Goal: Transaction & Acquisition: Purchase product/service

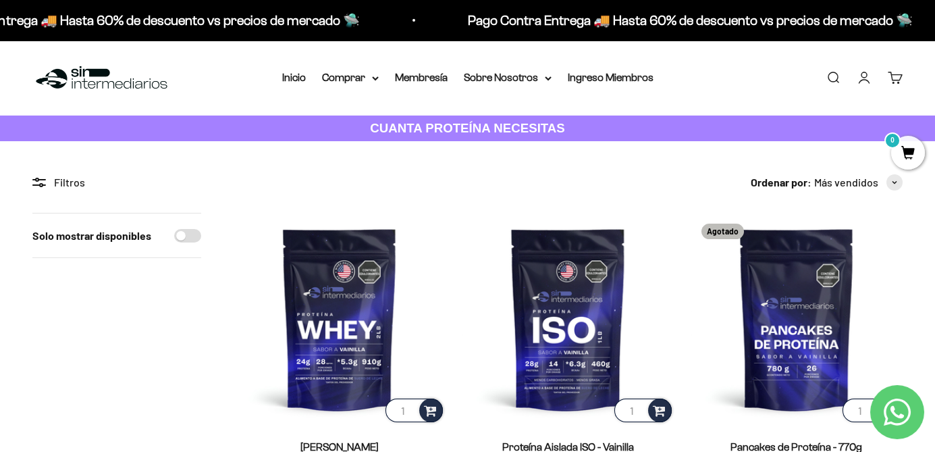
click at [517, 136] on p "CUANTA PROTEÍNA NECESITAS" at bounding box center [468, 129] width 202 height 20
click at [49, 176] on div "Filtros" at bounding box center [116, 182] width 169 height 18
click at [59, 178] on div "Filtros" at bounding box center [116, 182] width 169 height 18
click at [43, 186] on icon at bounding box center [39, 182] width 14 height 9
click at [38, 180] on circle at bounding box center [37, 179] width 3 height 3
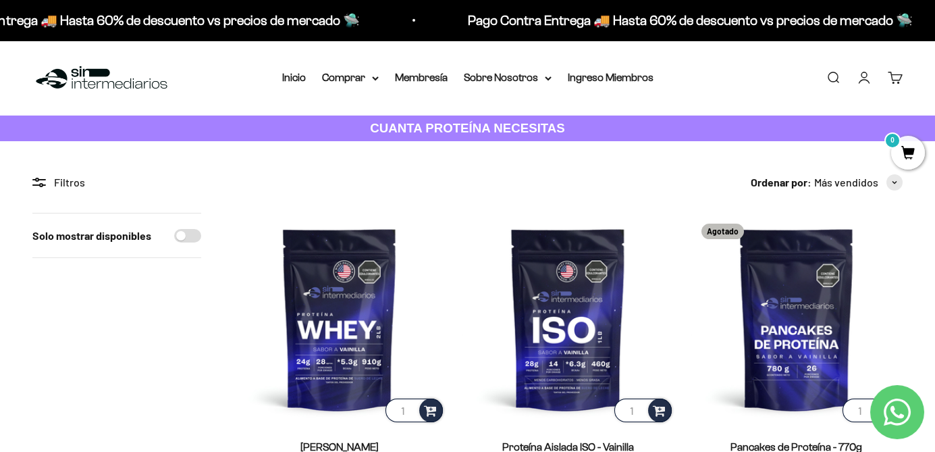
click at [72, 185] on div "Filtros" at bounding box center [116, 182] width 169 height 18
click at [344, 75] on summary "Comprar" at bounding box center [350, 78] width 57 height 18
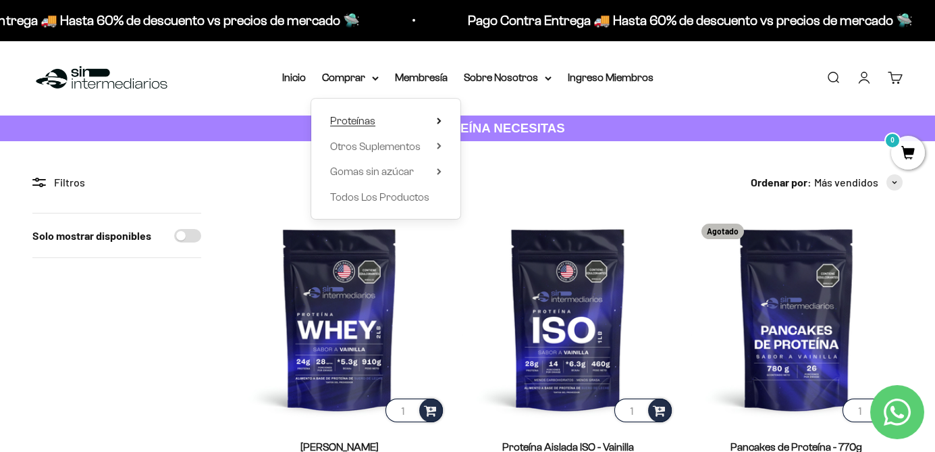
click at [435, 113] on summary "Proteínas" at bounding box center [385, 121] width 111 height 18
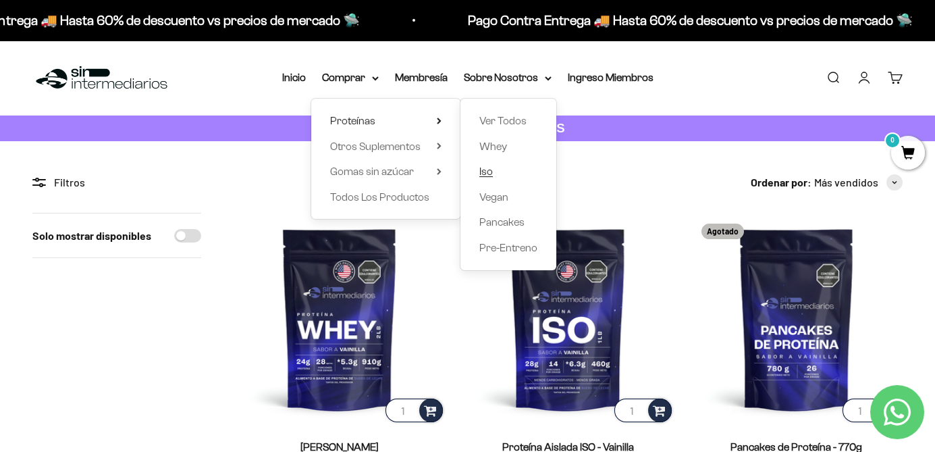
click at [488, 172] on span "Iso" at bounding box center [486, 170] width 14 height 11
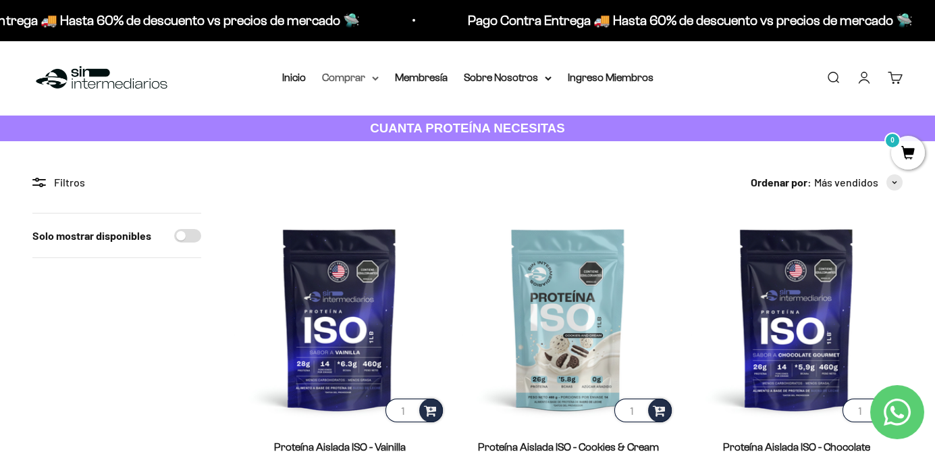
click at [370, 74] on summary "Comprar" at bounding box center [350, 78] width 57 height 18
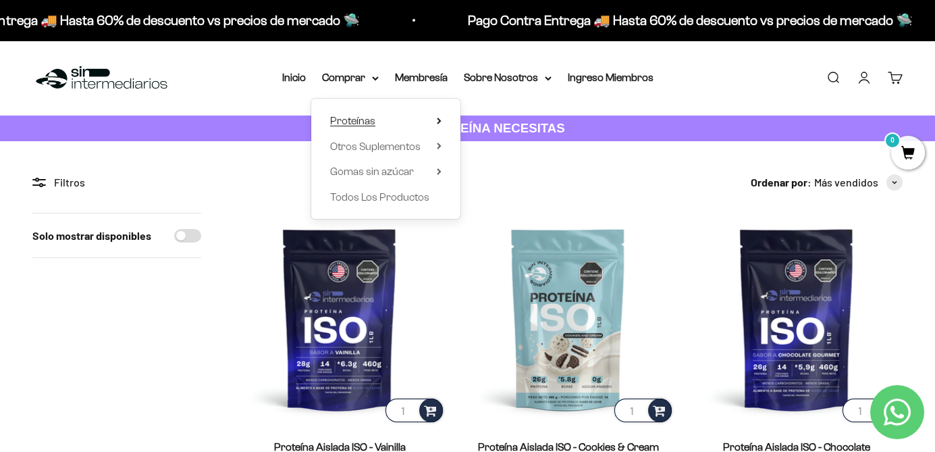
click at [410, 124] on summary "Proteínas" at bounding box center [385, 121] width 111 height 18
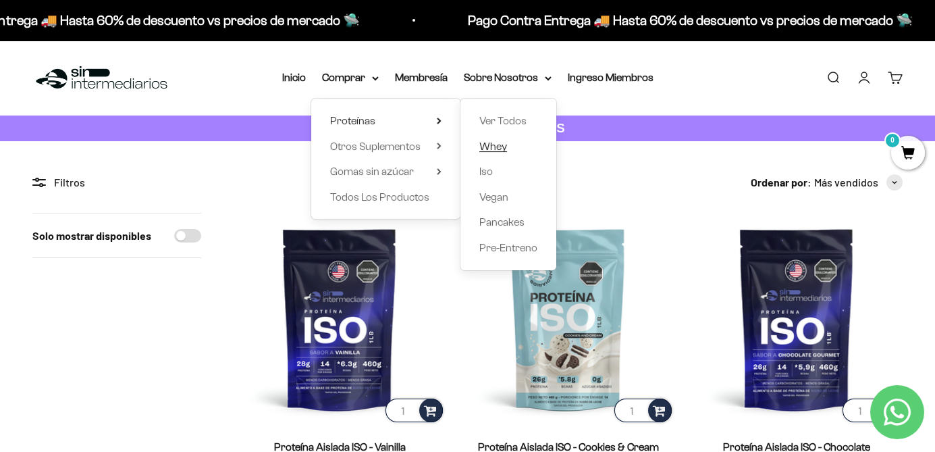
click at [502, 142] on span "Whey" at bounding box center [493, 145] width 28 height 11
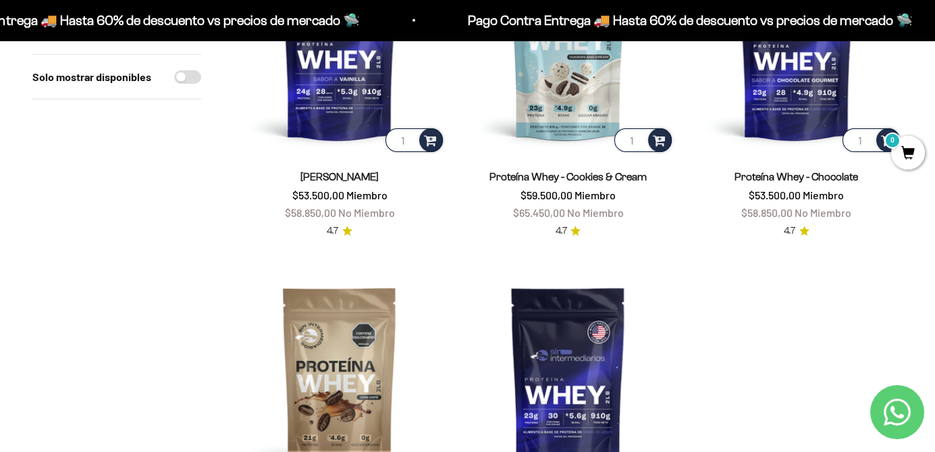
scroll to position [135, 0]
